Goal: Contribute content

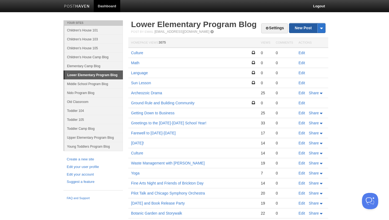
click at [301, 30] on link "New Post" at bounding box center [308, 27] width 36 height 9
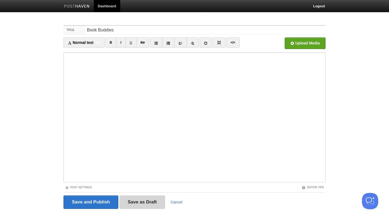
type input "Book Buddies"
click at [137, 203] on input "Save as Draft" at bounding box center [143, 202] width 46 height 14
